Goal: Information Seeking & Learning: Learn about a topic

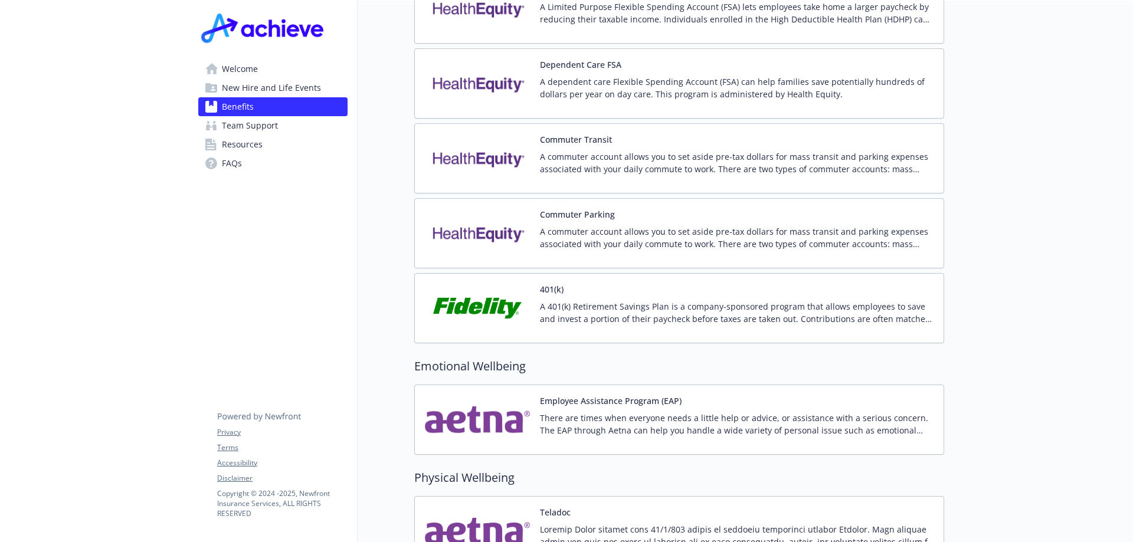
scroll to position [2256, 0]
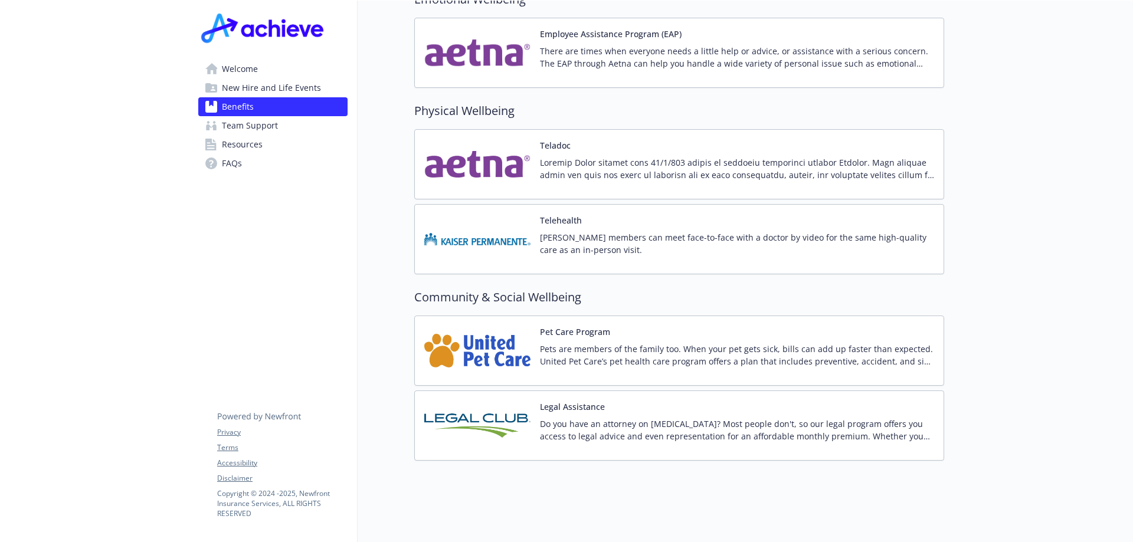
click at [493, 330] on img at bounding box center [477, 351] width 106 height 50
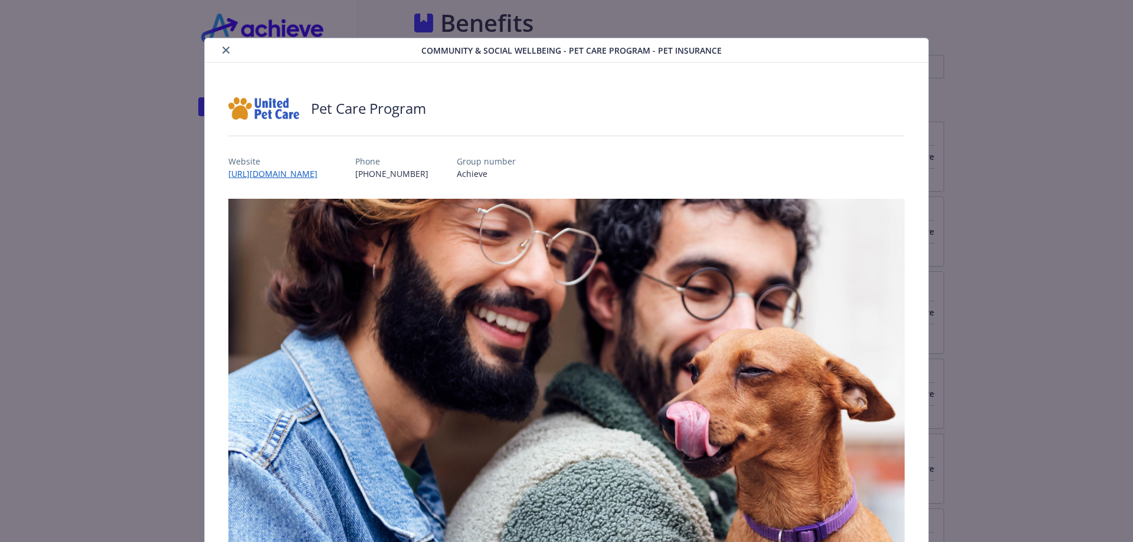
scroll to position [2256, 0]
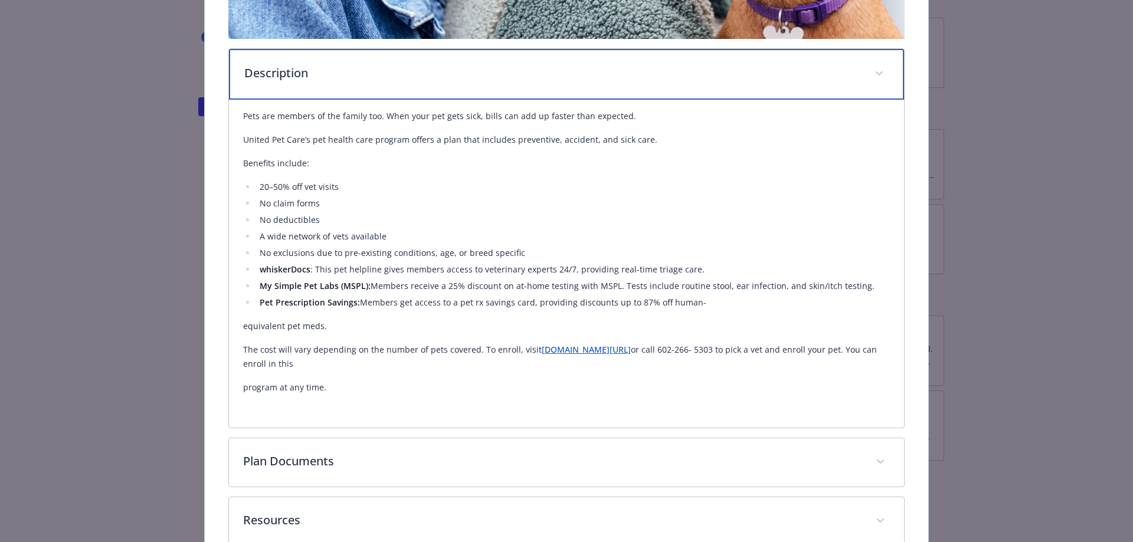
scroll to position [531, 0]
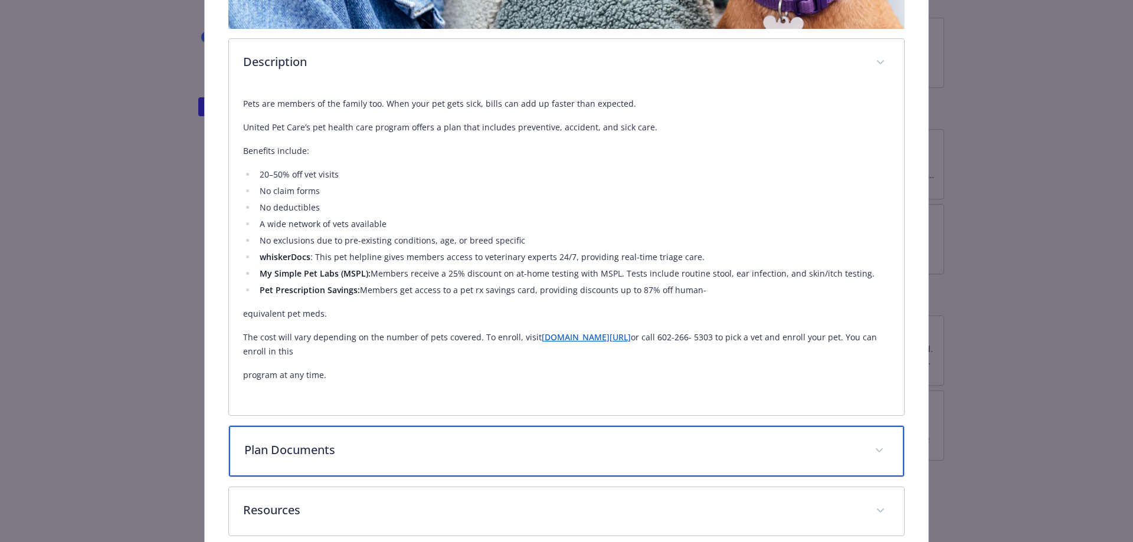
click at [325, 452] on p "Plan Documents" at bounding box center [552, 450] width 617 height 18
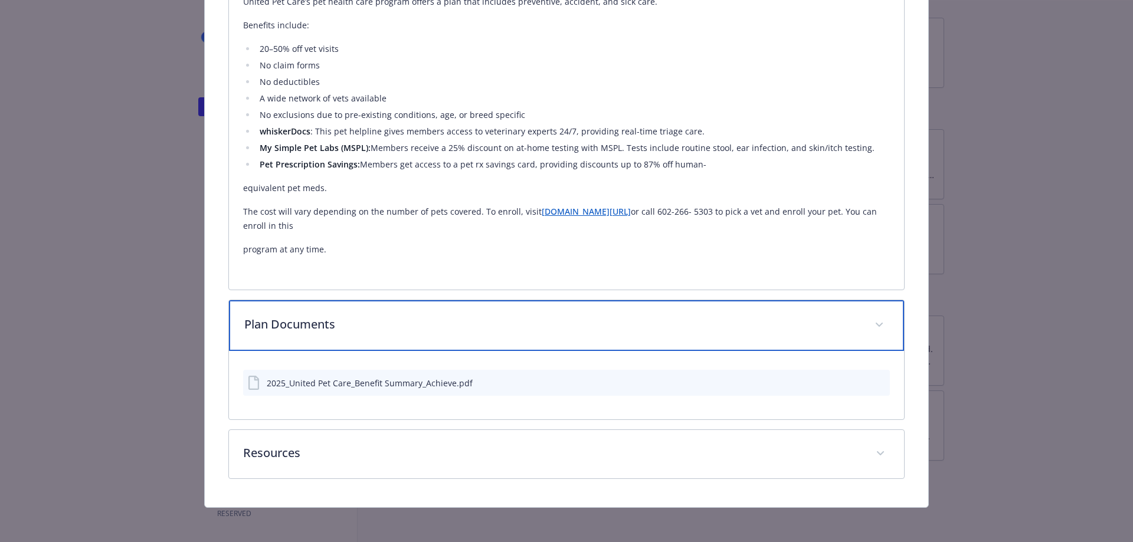
scroll to position [657, 0]
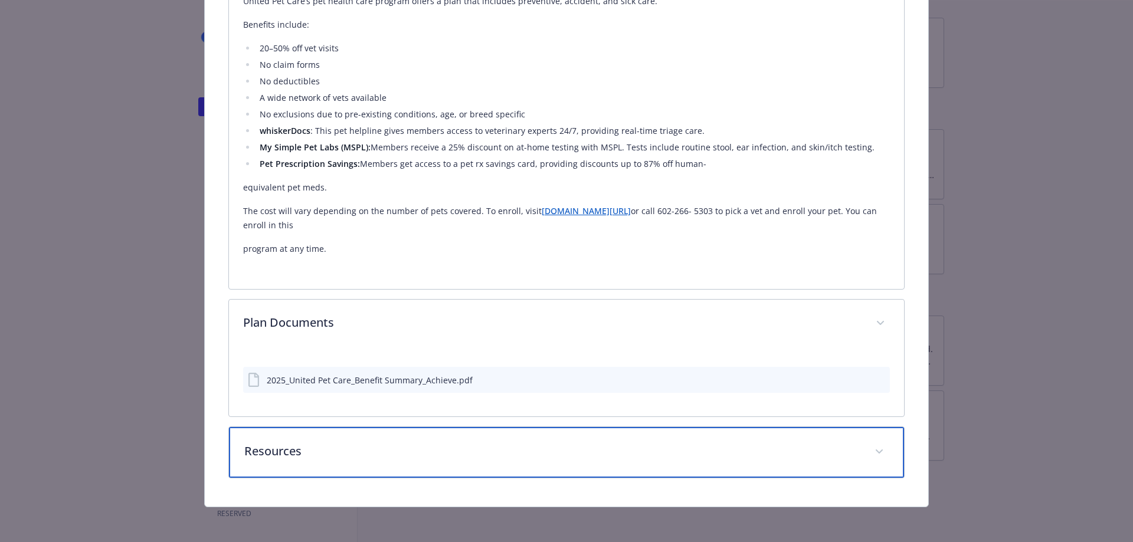
click at [431, 446] on p "Resources" at bounding box center [552, 452] width 617 height 18
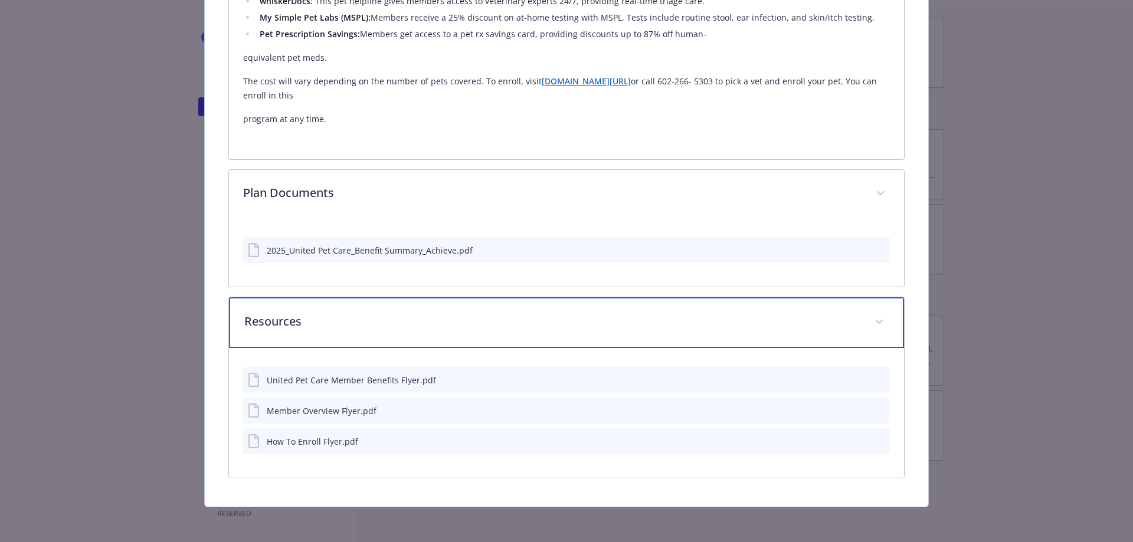
scroll to position [728, 0]
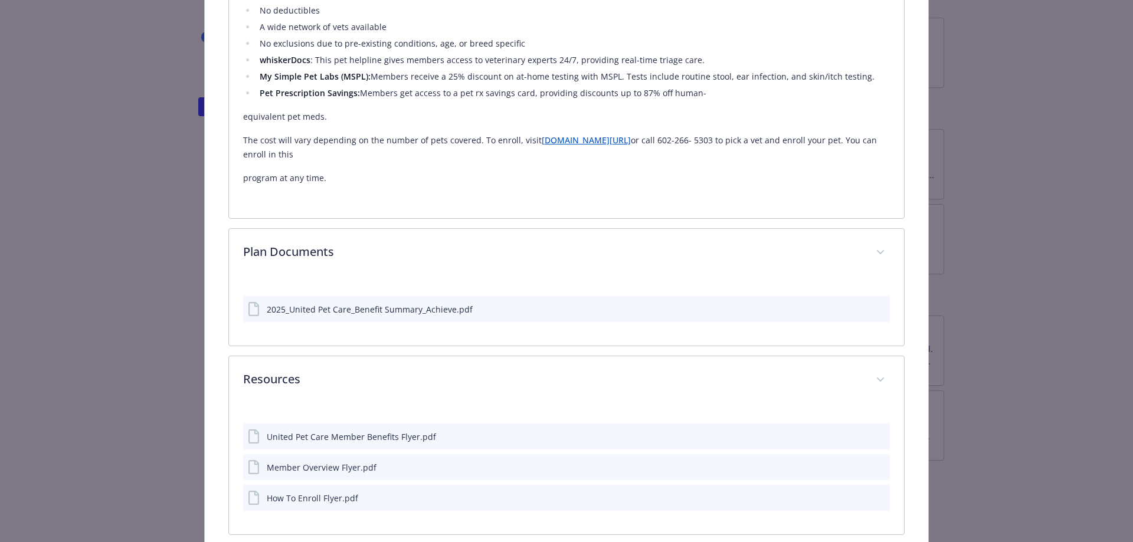
click at [874, 306] on icon "preview file" at bounding box center [879, 309] width 11 height 8
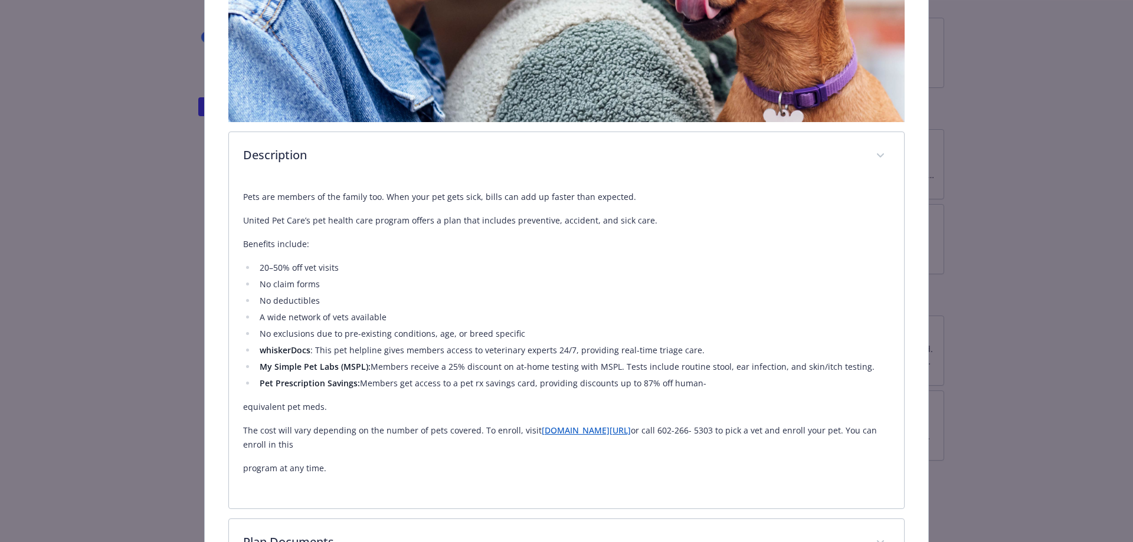
scroll to position [433, 0]
